Goal: Information Seeking & Learning: Compare options

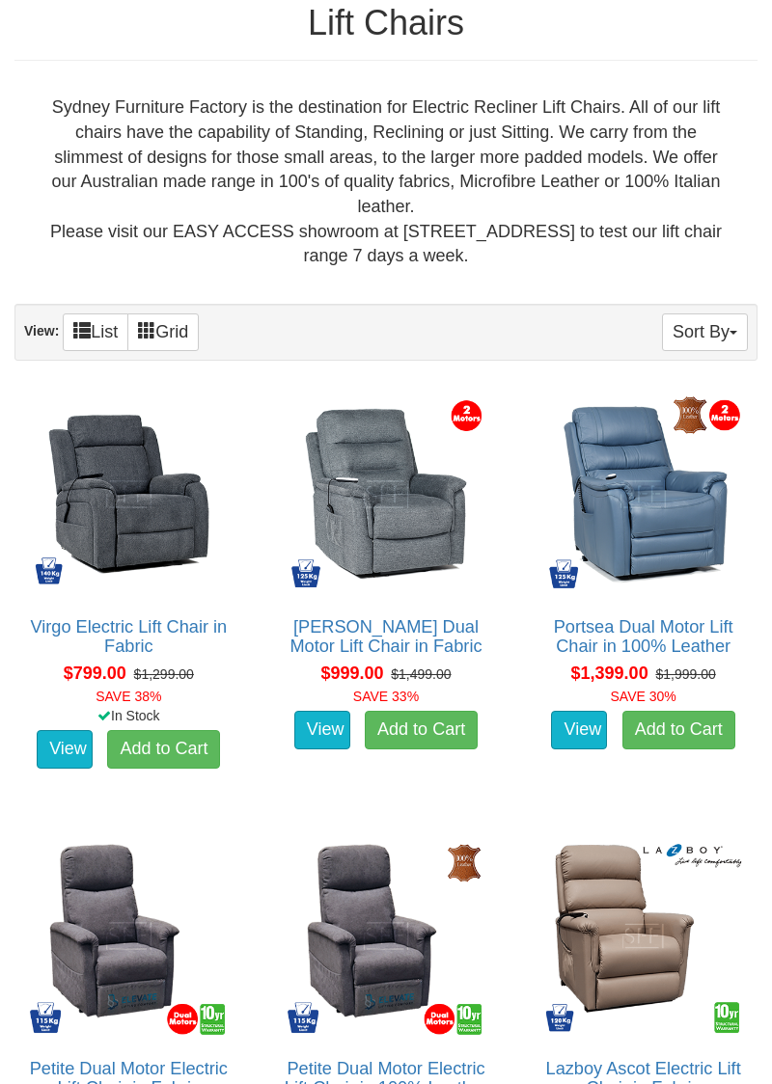
scroll to position [706, 0]
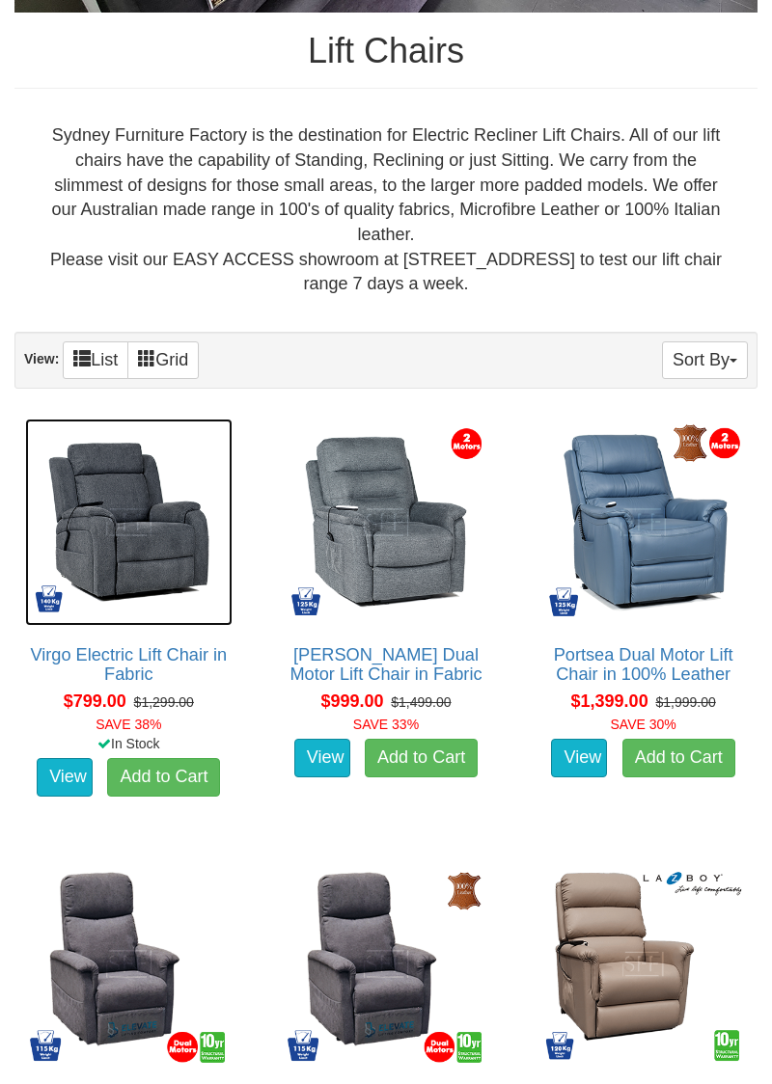
click at [129, 549] on img at bounding box center [128, 522] width 207 height 207
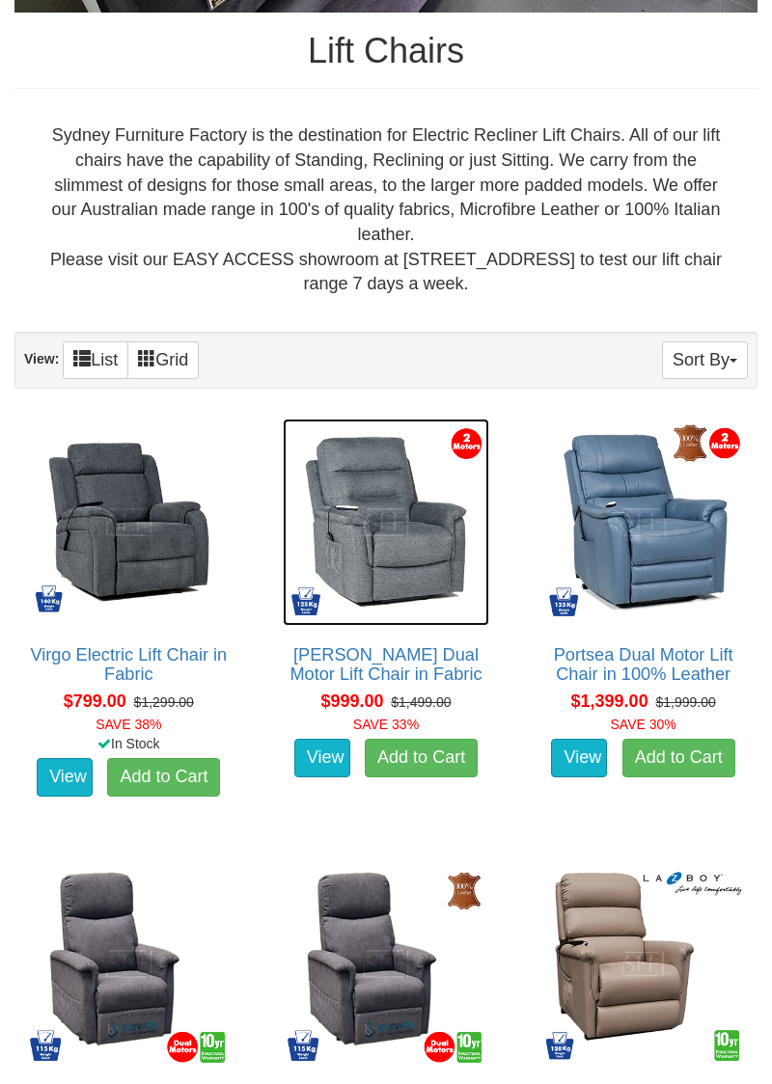
click at [408, 545] on img at bounding box center [386, 522] width 207 height 207
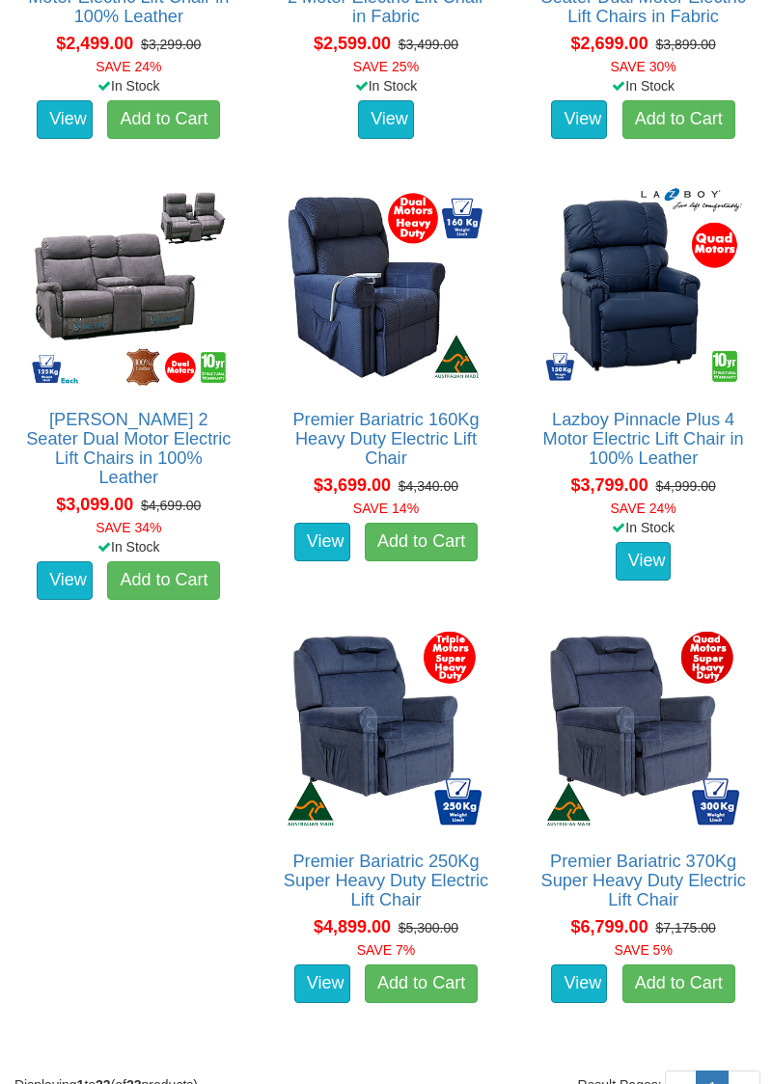
scroll to position [3593, 0]
